Goal: Task Accomplishment & Management: Manage account settings

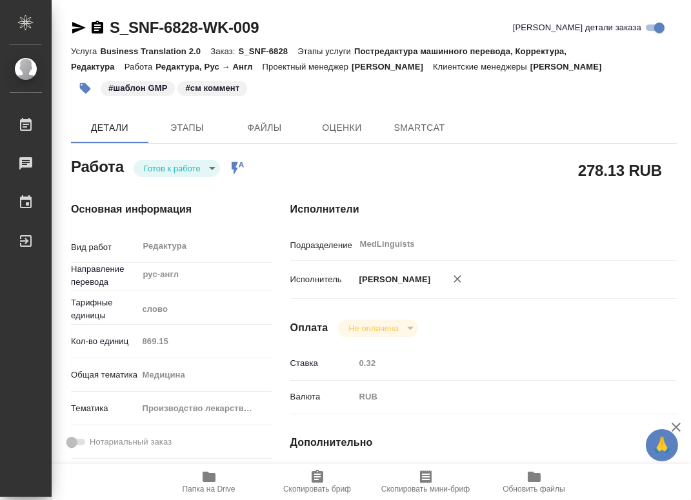
type textarea "x"
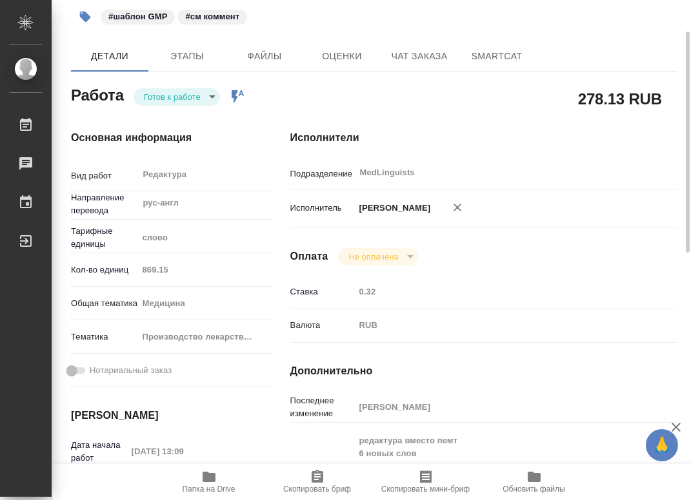
scroll to position [143, 0]
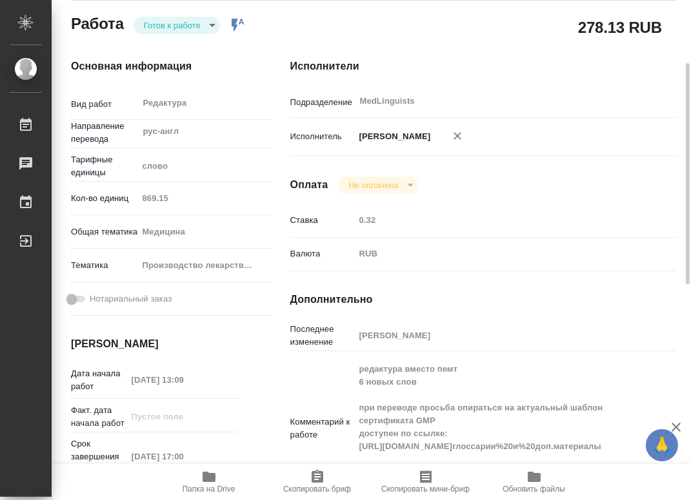
type textarea "x"
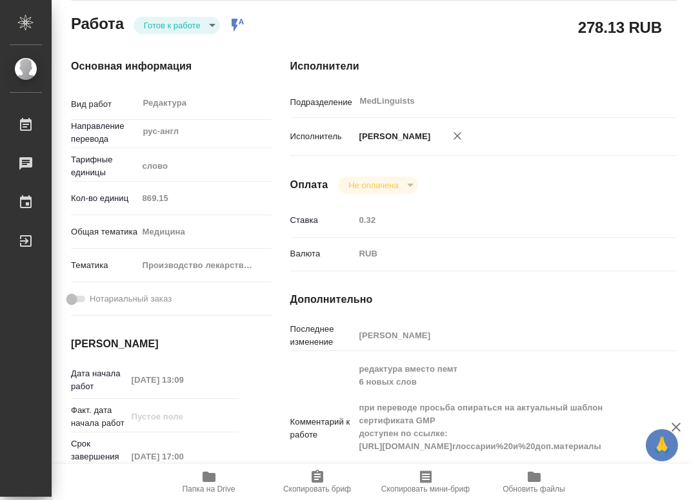
type textarea "x"
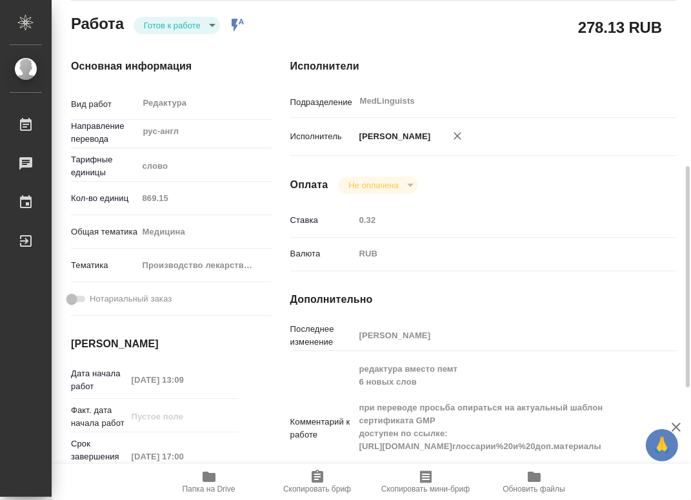
scroll to position [215, 0]
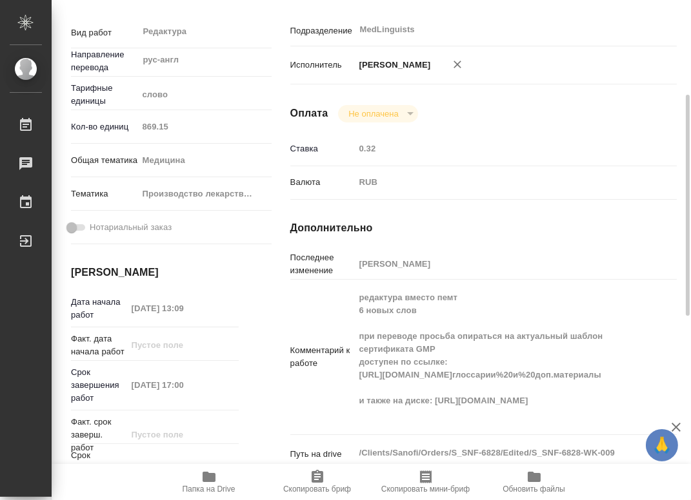
click at [349, 391] on div "Комментарий к работе редактура вместо пемт 6 новых слов при переводе просьба оп…" at bounding box center [483, 357] width 386 height 144
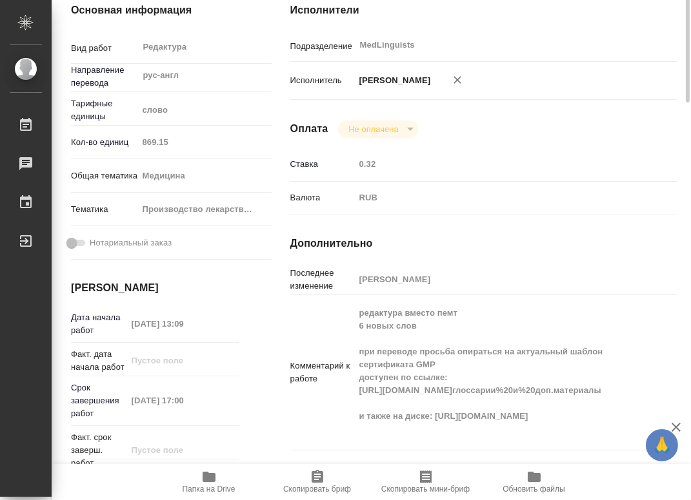
scroll to position [0, 0]
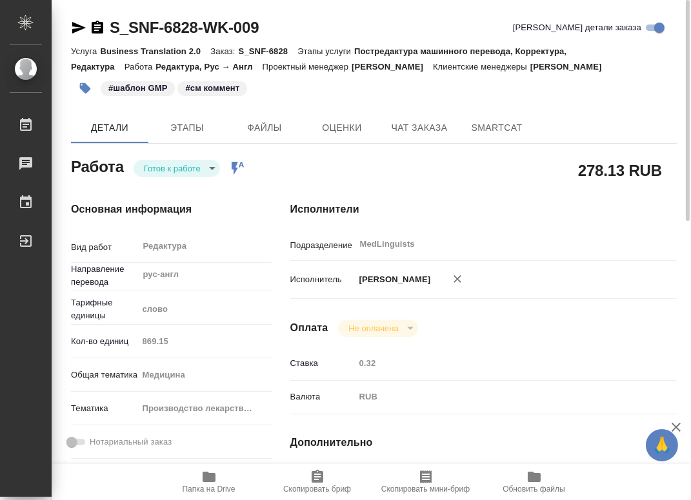
click at [199, 163] on body "🙏 .cls-1 fill:#fff; AWATERA Chernyayeva Tatyana Работы 0 Чаты График Выйти S_SN…" at bounding box center [345, 250] width 691 height 500
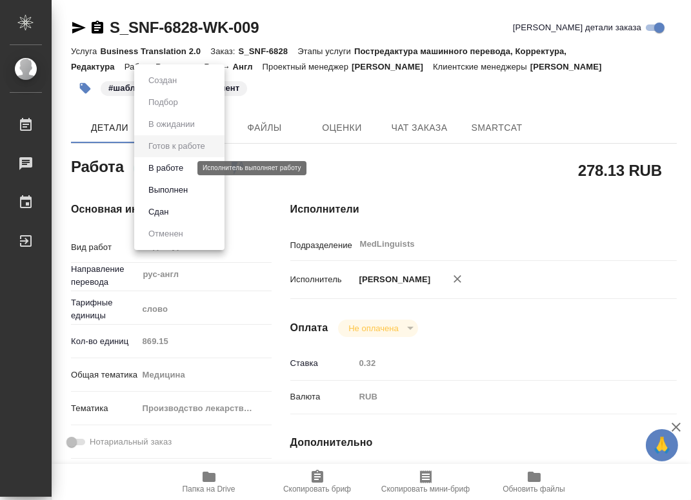
click at [172, 169] on button "В работе" at bounding box center [165, 168] width 43 height 14
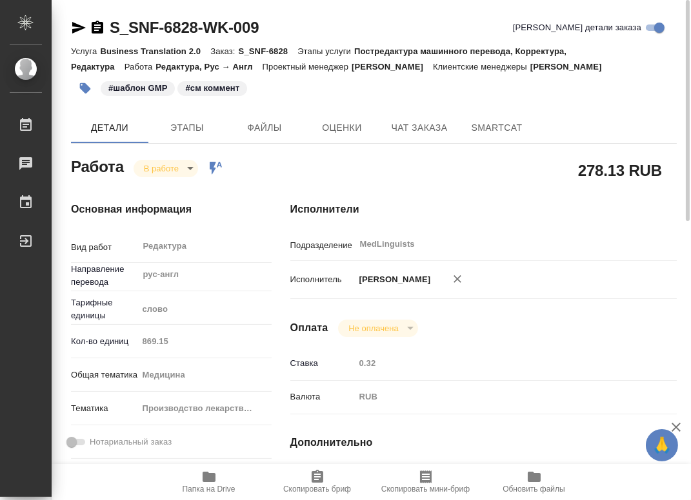
type textarea "x"
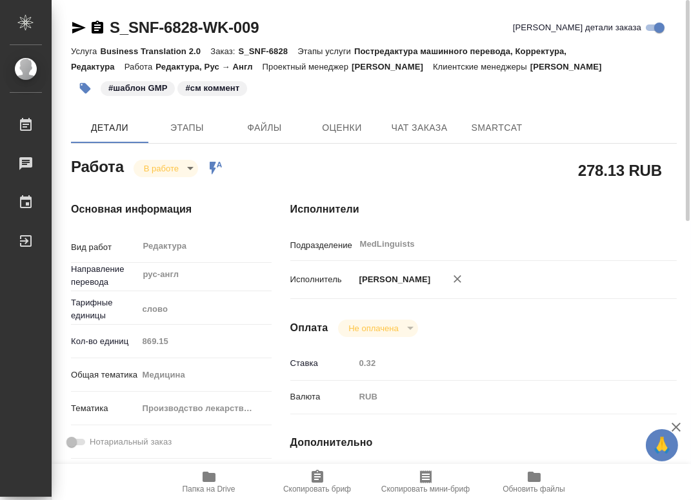
type textarea "x"
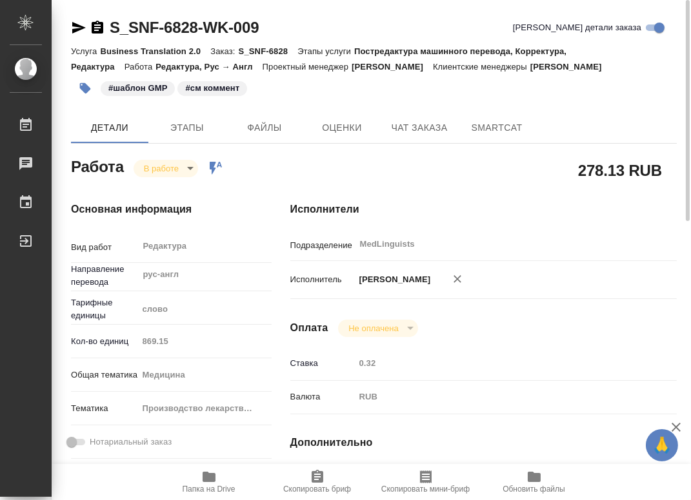
type textarea "x"
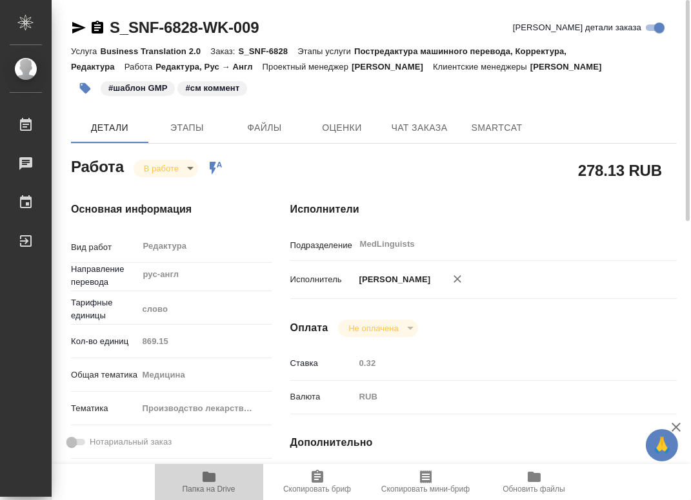
click at [208, 481] on icon "button" at bounding box center [208, 477] width 13 height 10
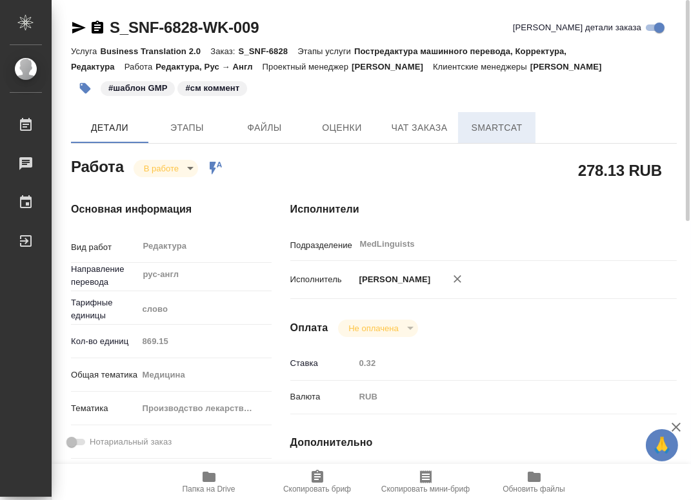
click at [485, 135] on span "SmartCat" at bounding box center [497, 128] width 62 height 16
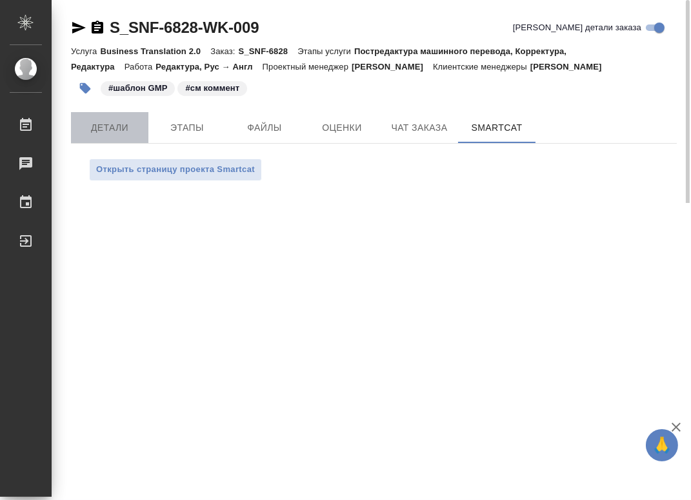
click at [110, 130] on span "Детали" at bounding box center [110, 128] width 62 height 16
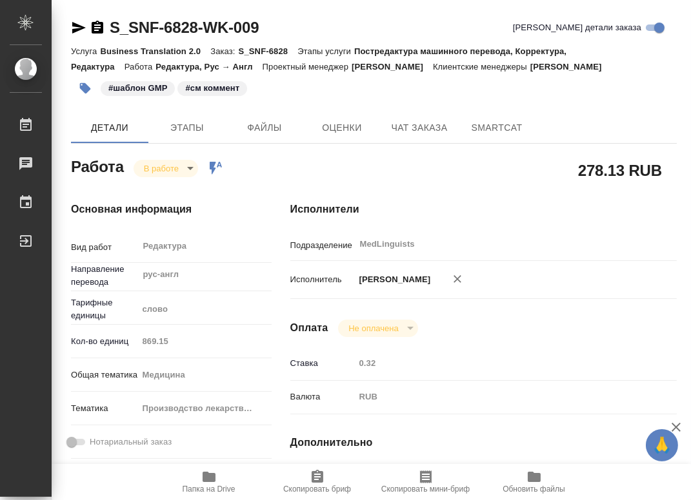
type textarea "x"
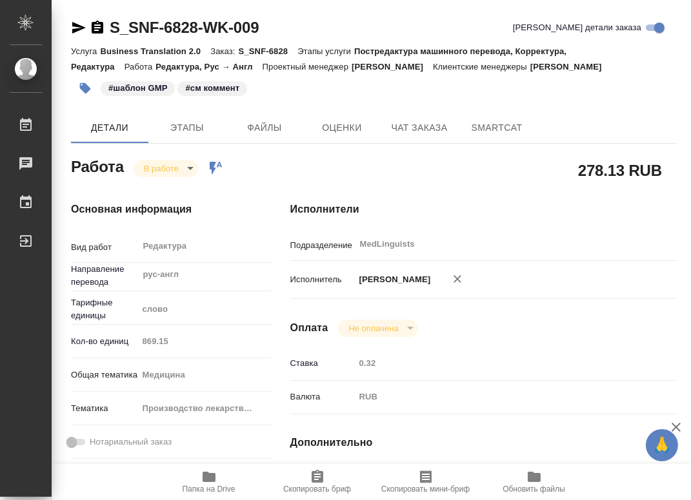
type textarea "x"
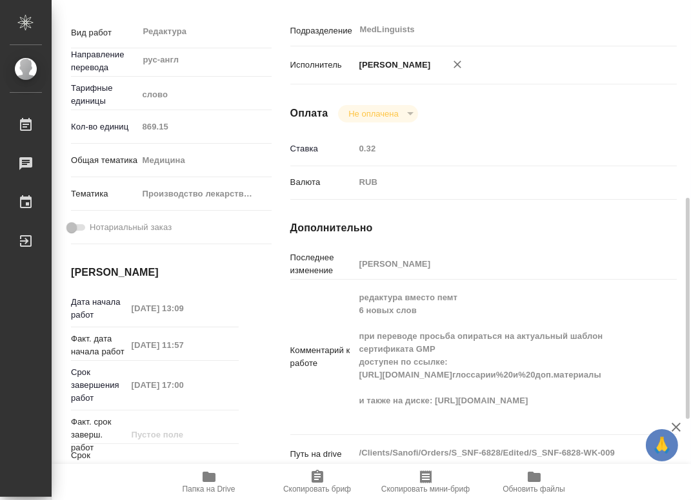
scroll to position [286, 0]
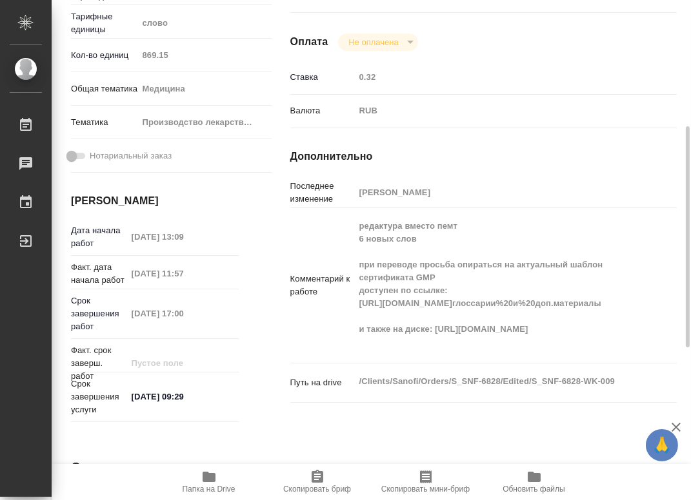
type textarea "x"
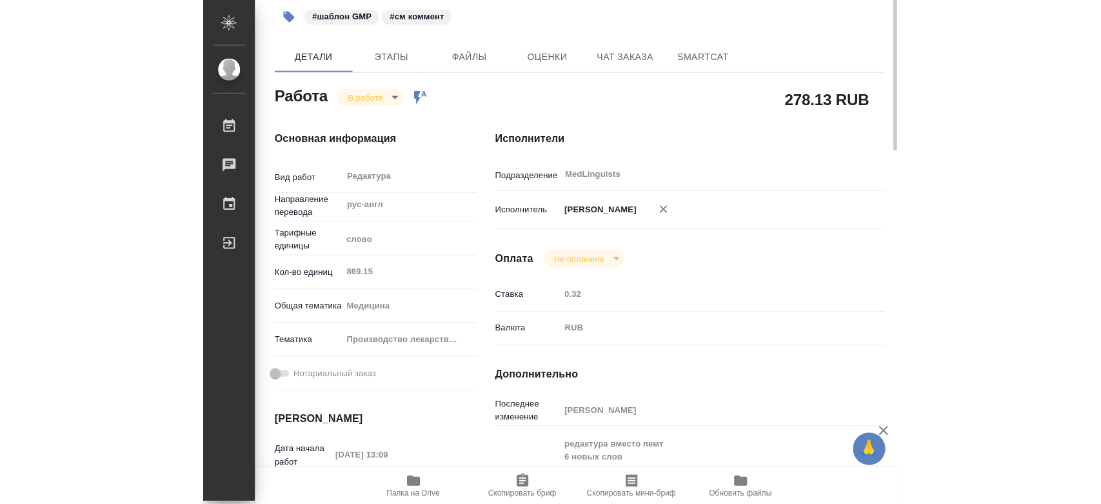
scroll to position [0, 0]
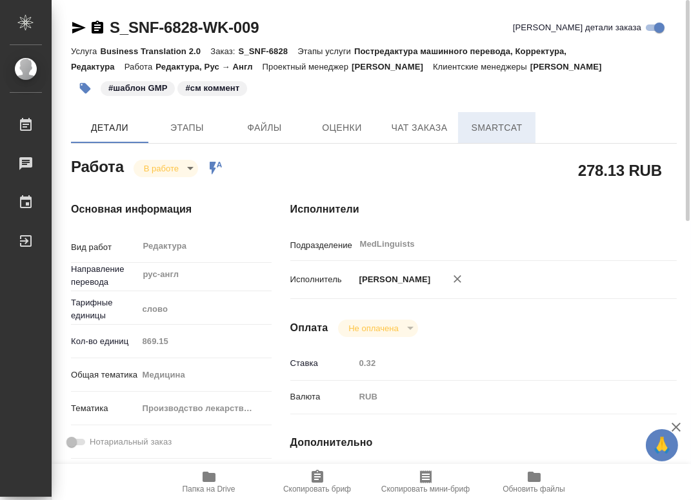
click at [471, 130] on span "SmartCat" at bounding box center [497, 128] width 62 height 16
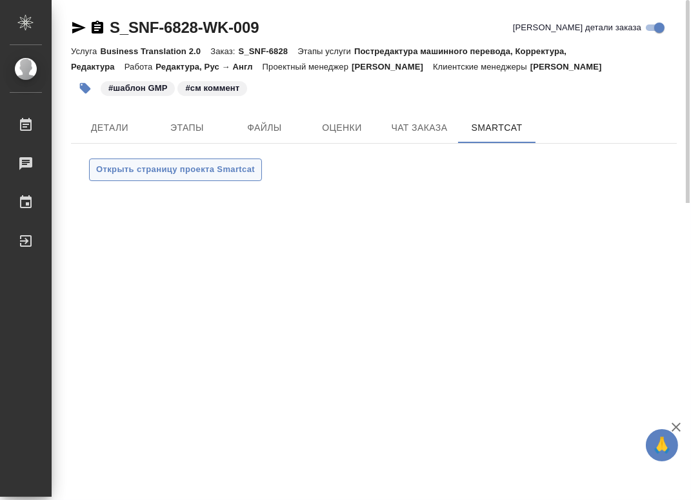
click at [142, 177] on span "Открыть страницу проекта Smartcat" at bounding box center [175, 169] width 159 height 15
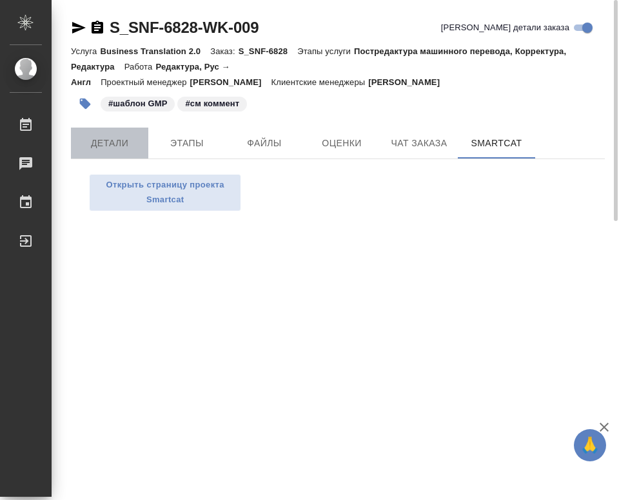
click at [120, 146] on span "Детали" at bounding box center [110, 143] width 62 height 16
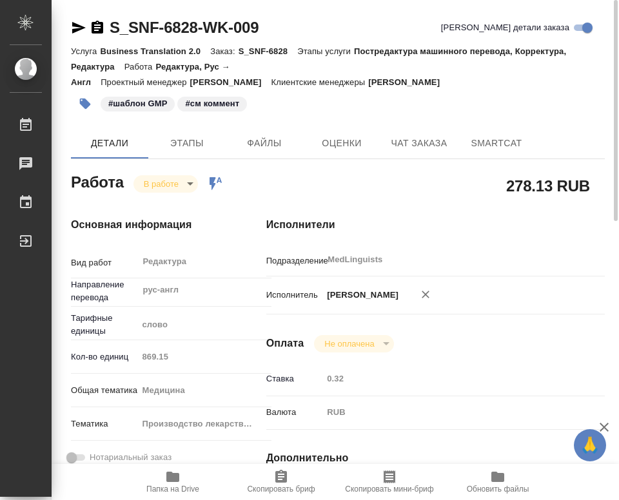
type textarea "x"
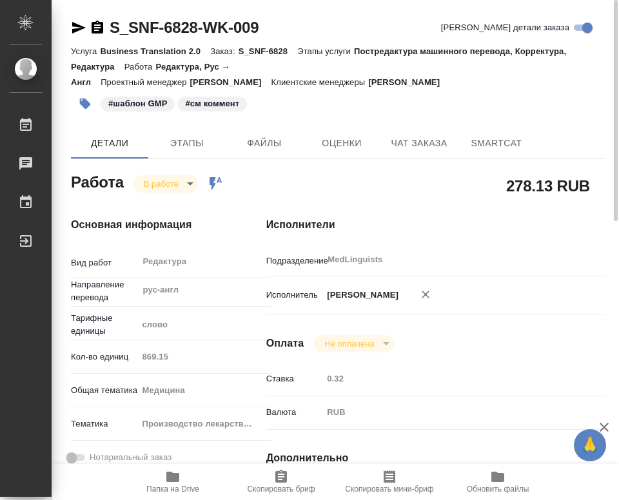
type textarea "x"
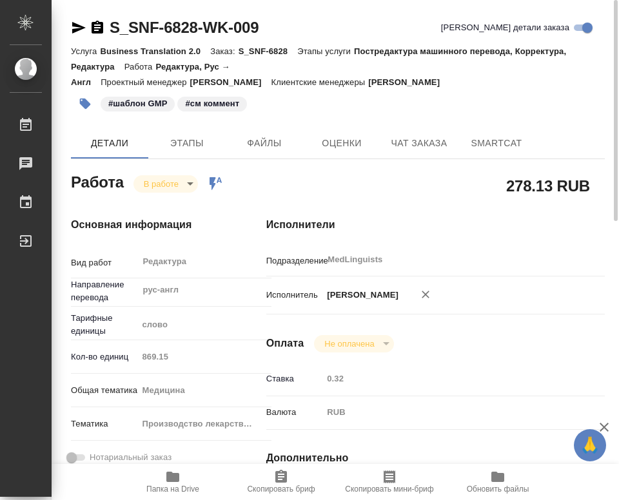
type textarea "x"
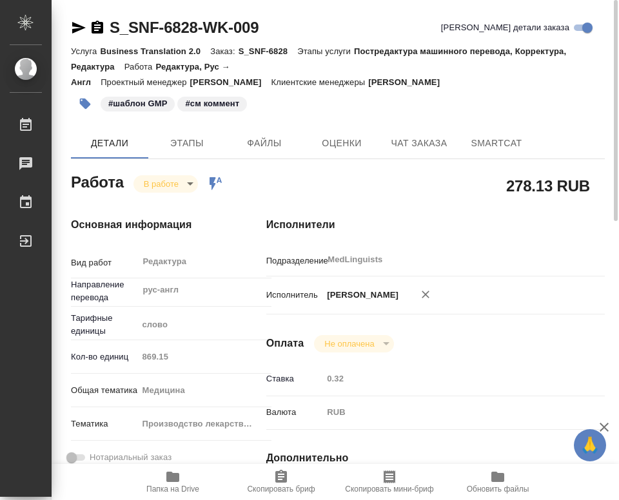
click at [173, 484] on icon "button" at bounding box center [172, 476] width 15 height 15
type textarea "x"
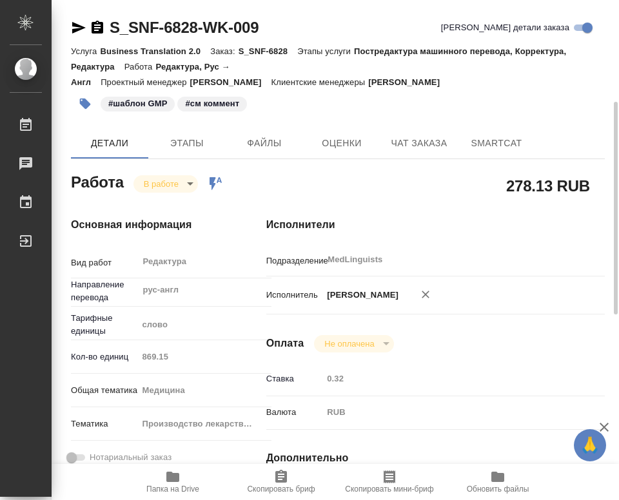
type textarea "x"
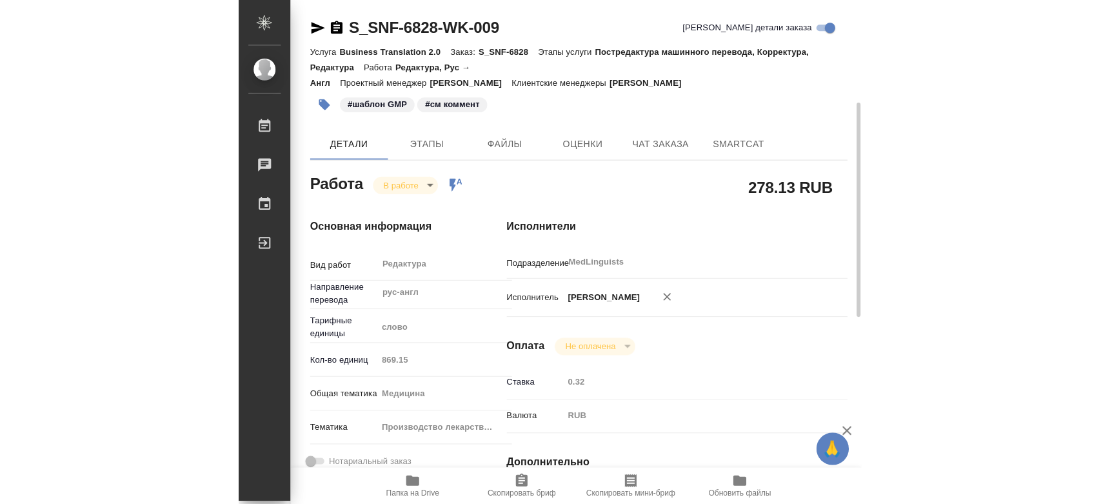
scroll to position [72, 0]
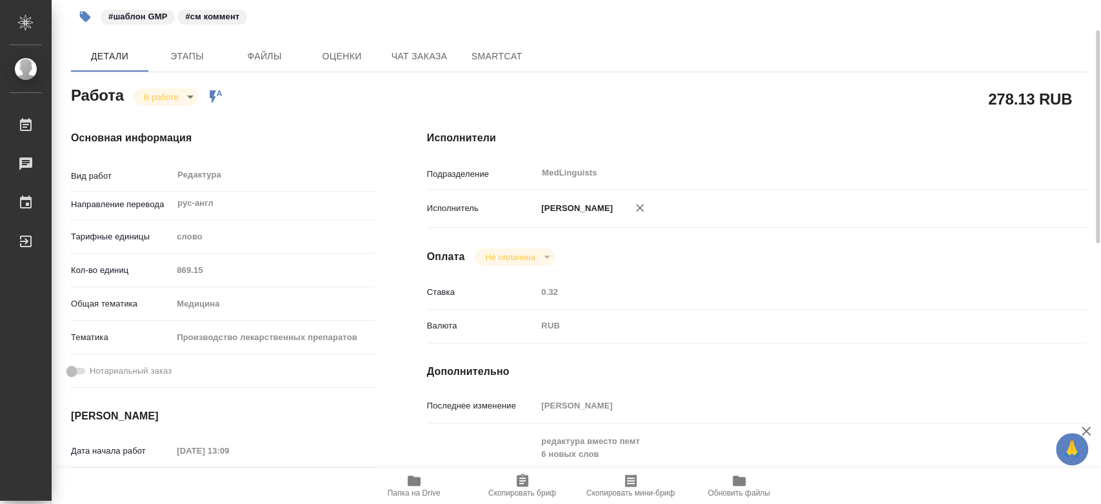
type textarea "x"
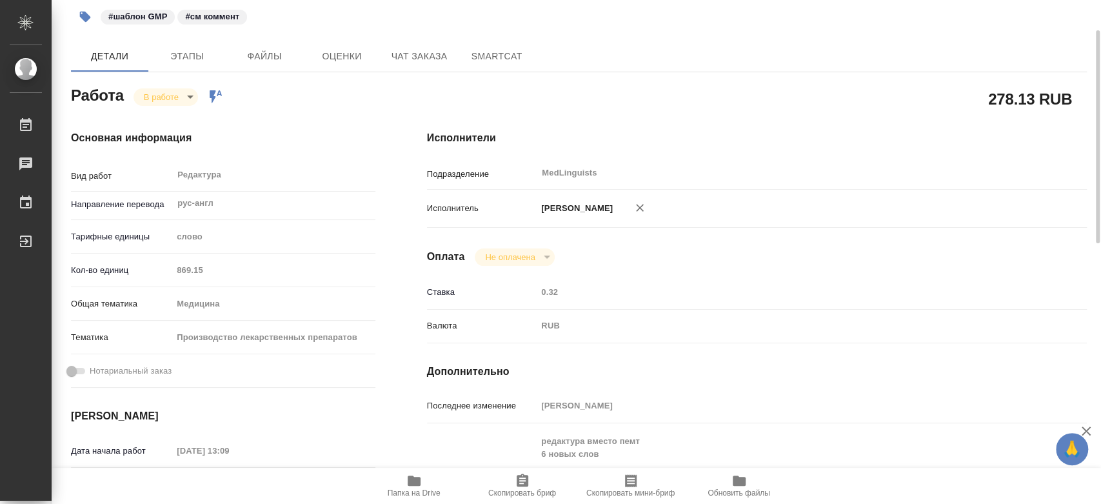
click at [182, 97] on body "🙏 .cls-1 fill:#fff; AWATERA Chernyayeva Tatyana Работы 0 Чаты График Выйти S_SN…" at bounding box center [550, 252] width 1101 height 504
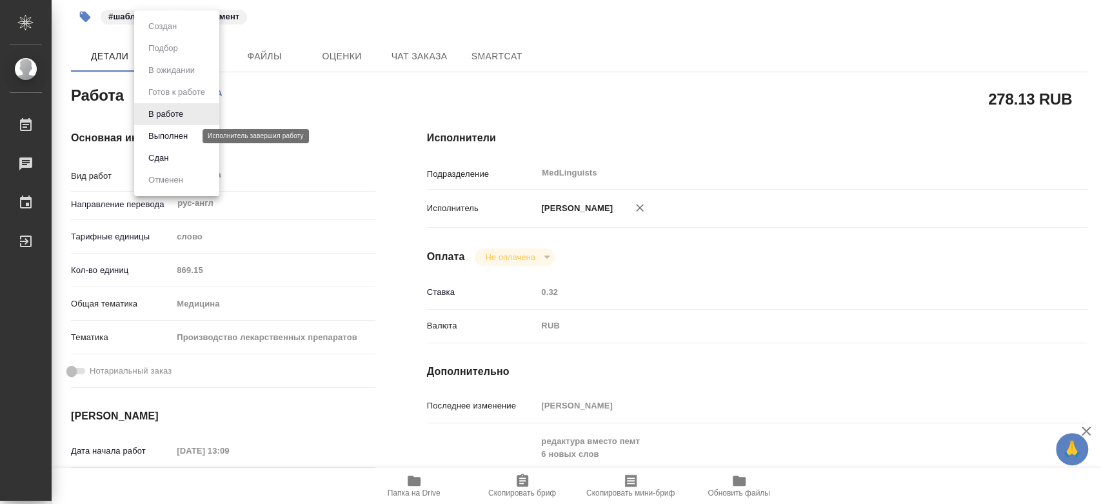
click at [174, 134] on button "Выполнен" at bounding box center [167, 136] width 47 height 14
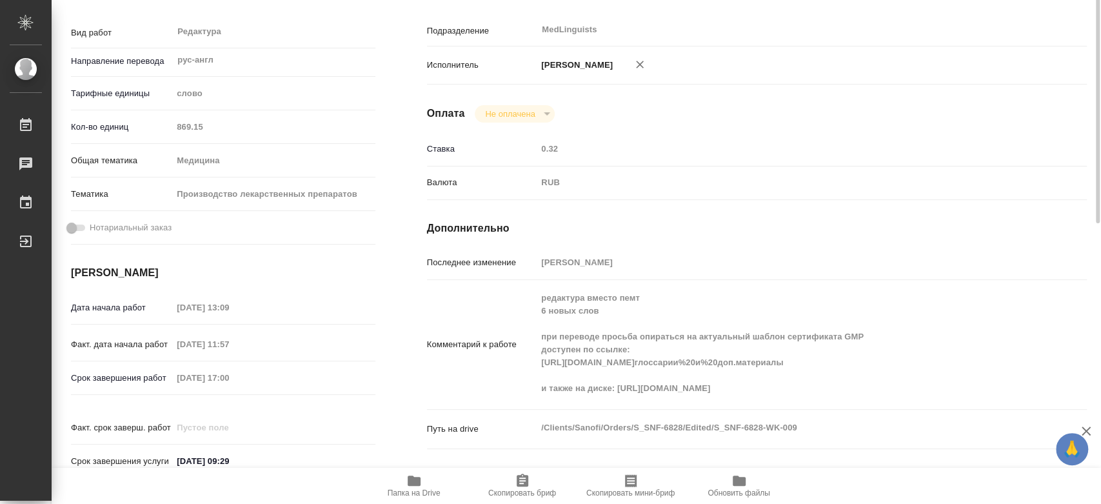
scroll to position [0, 0]
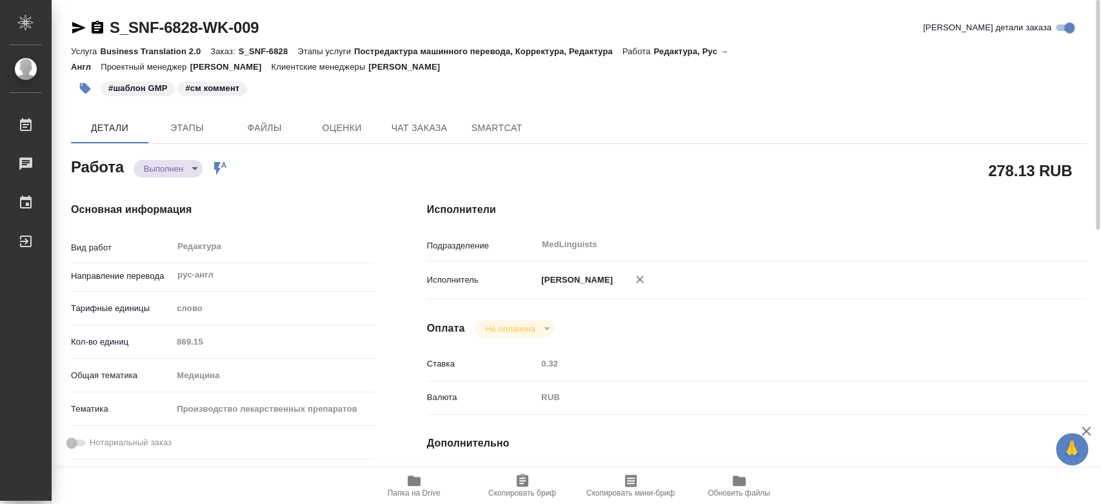
type textarea "x"
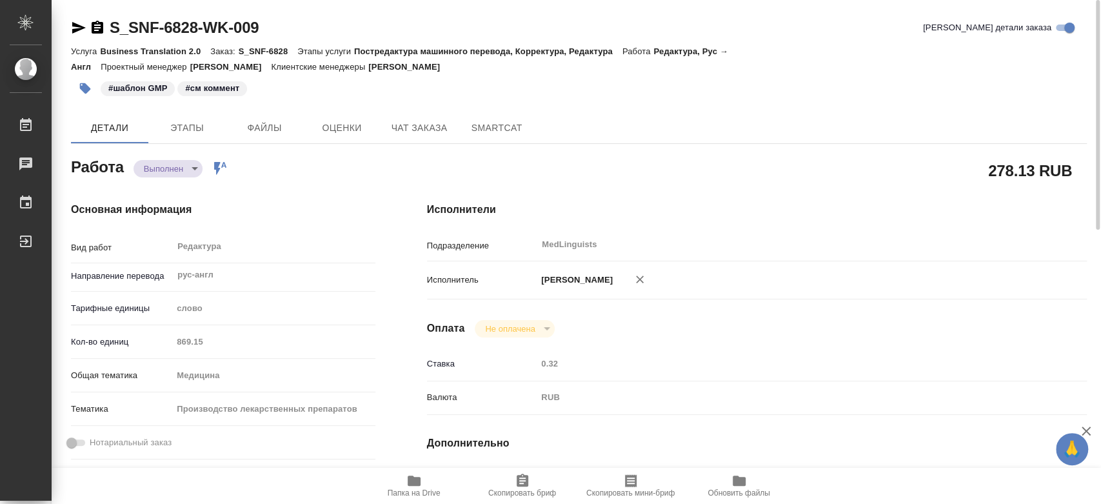
type textarea "x"
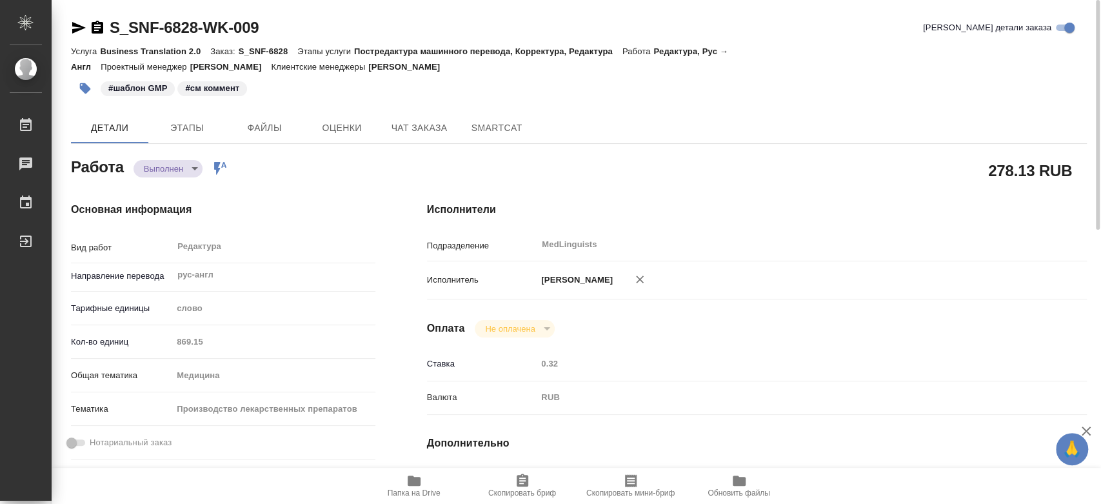
type textarea "x"
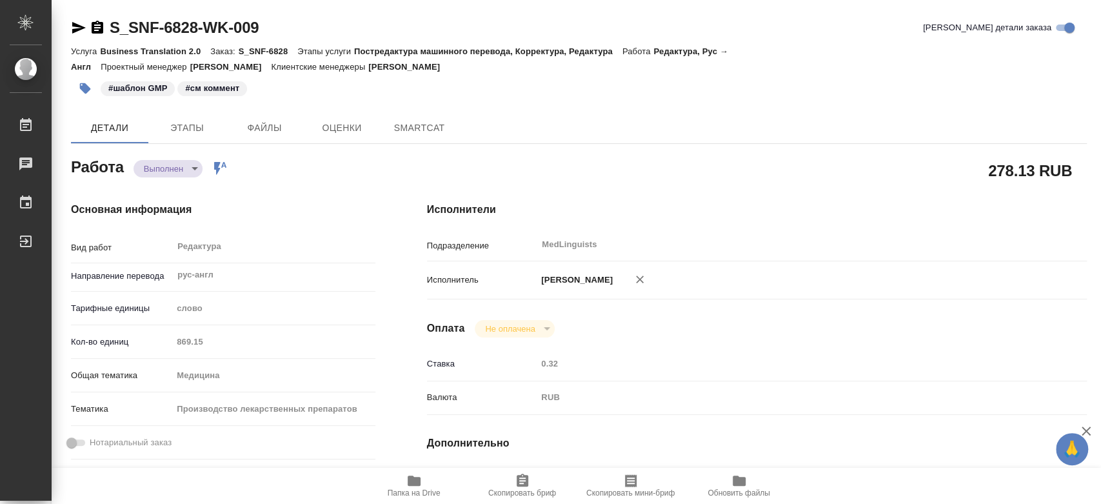
type textarea "x"
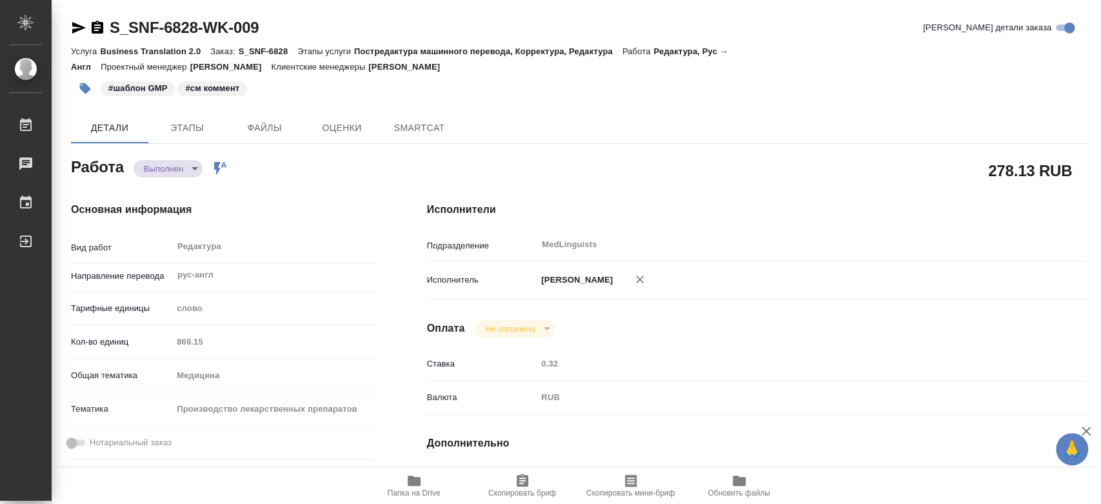
type textarea "x"
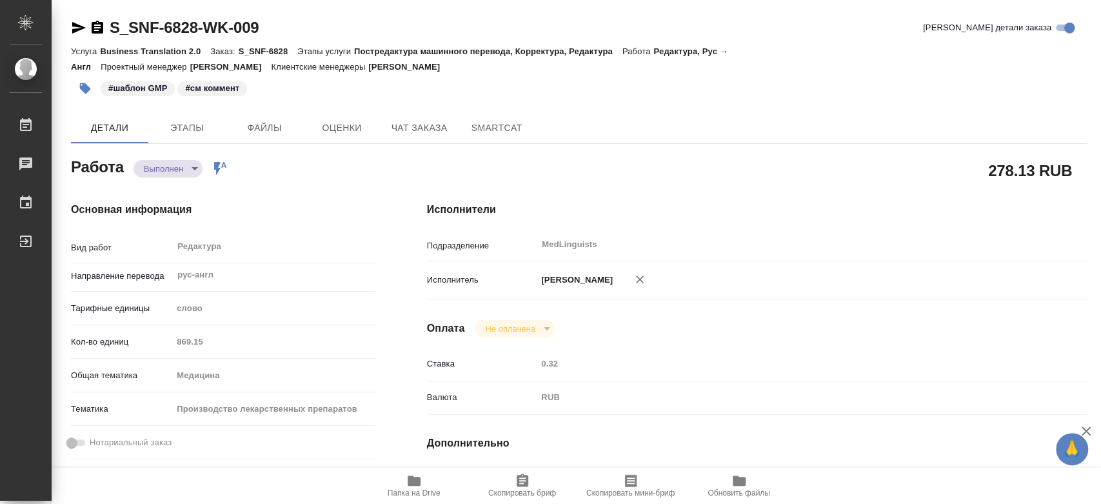
type textarea "x"
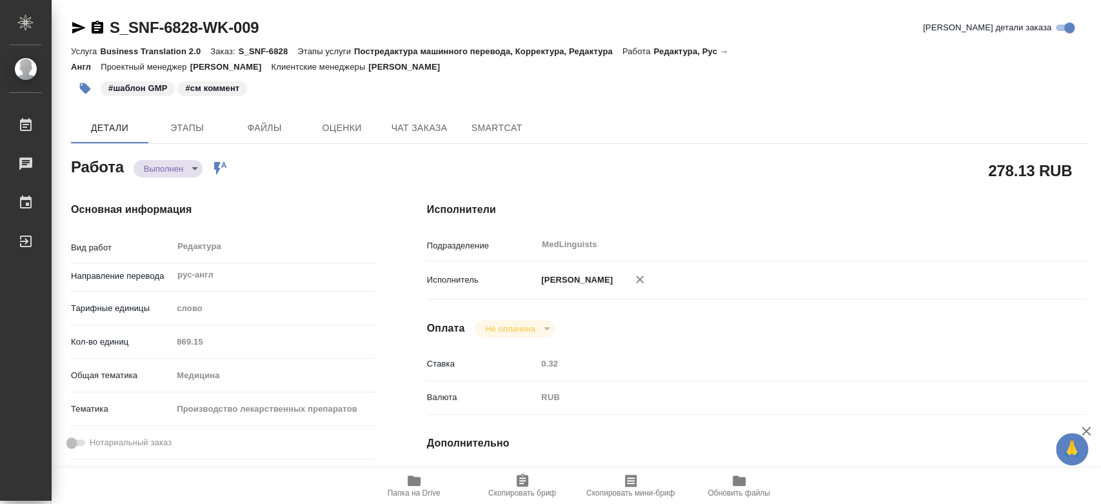
type textarea "x"
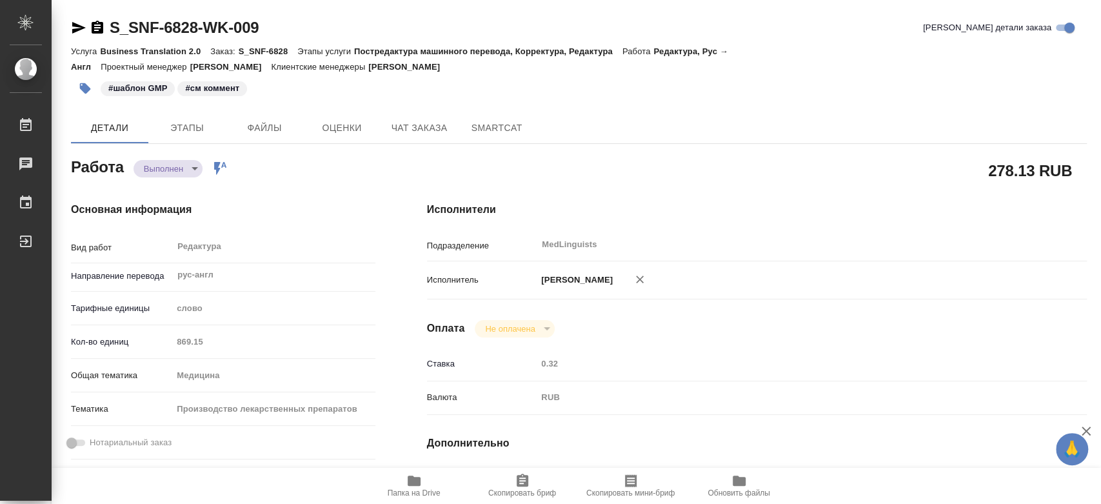
click at [170, 341] on div "Кол-во единиц 869.15" at bounding box center [223, 341] width 304 height 23
